Goal: Task Accomplishment & Management: Use online tool/utility

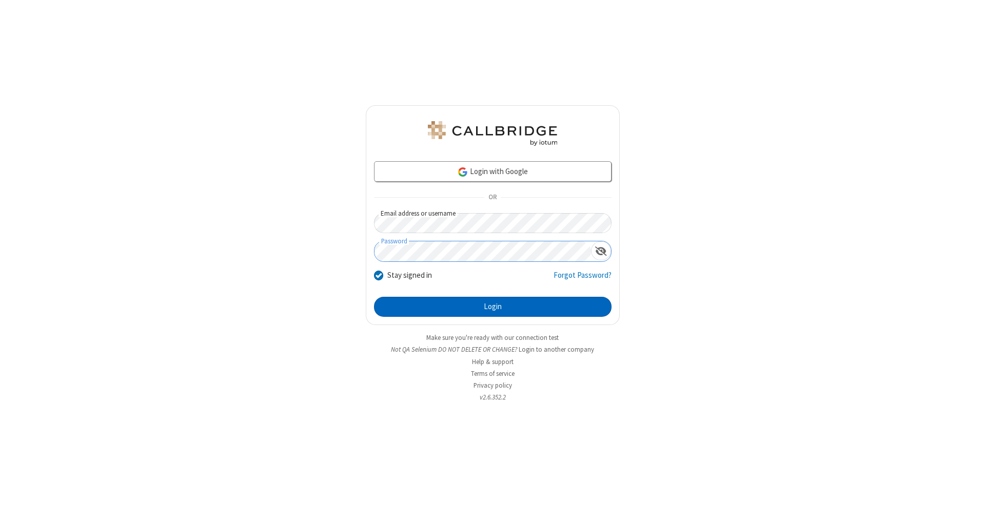
click at [493, 307] on button "Login" at bounding box center [493, 307] width 238 height 21
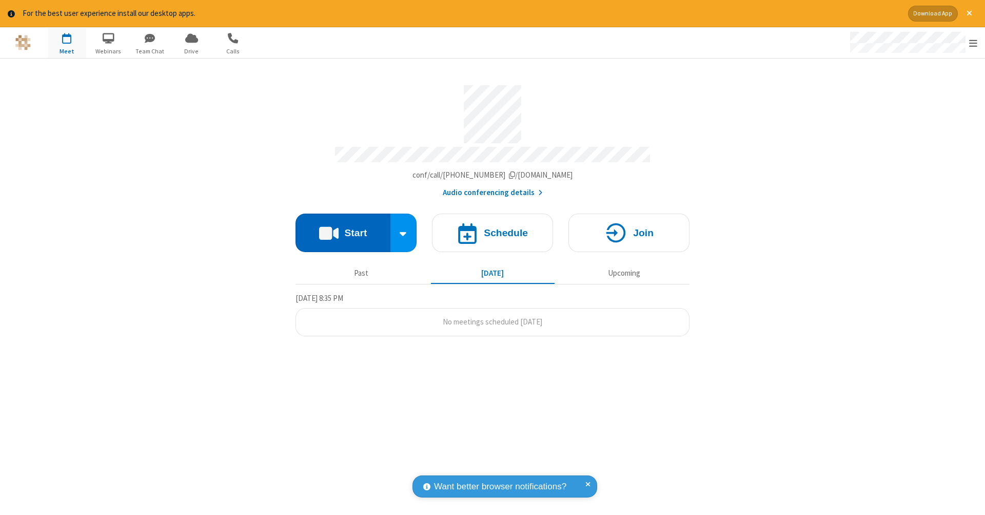
click at [343, 227] on button "Start" at bounding box center [343, 232] width 95 height 38
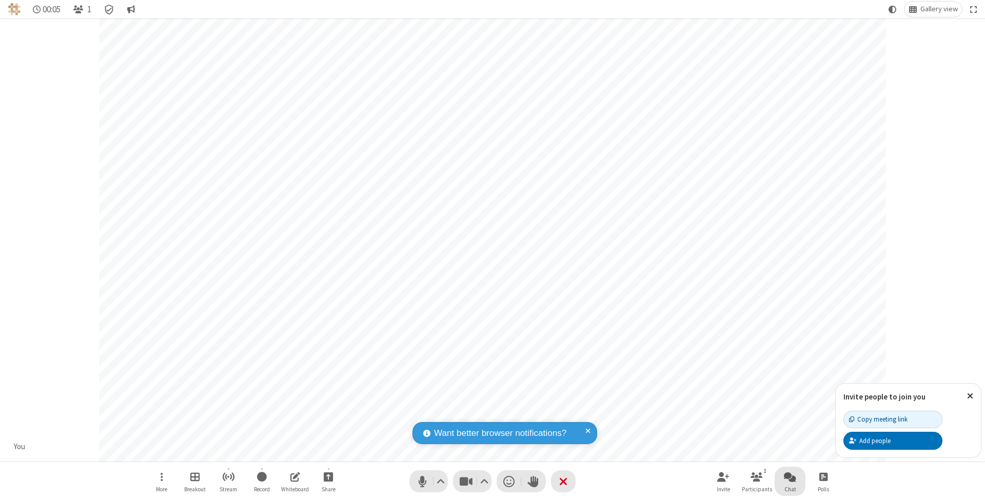
click at [790, 477] on span "Open chat" at bounding box center [790, 477] width 12 height 13
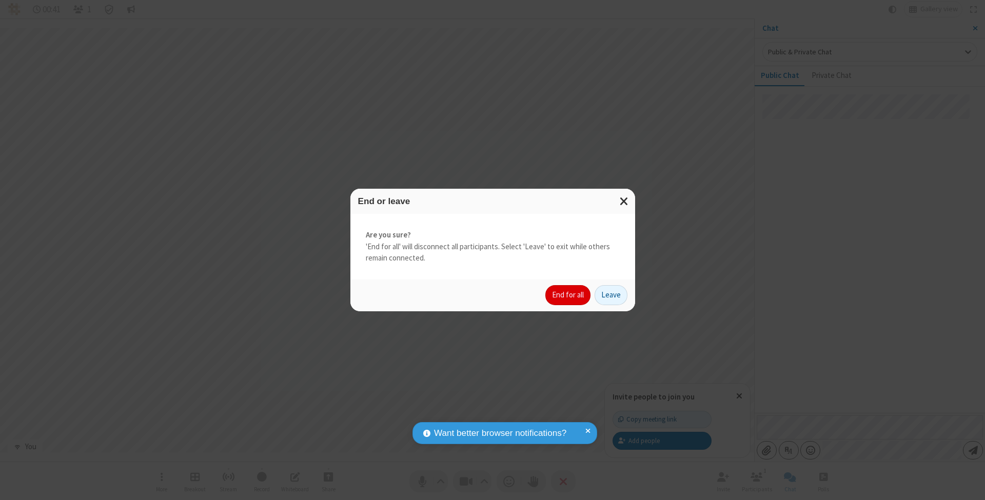
click at [569, 295] on button "End for all" at bounding box center [567, 295] width 45 height 21
